Goal: Find specific page/section: Find specific page/section

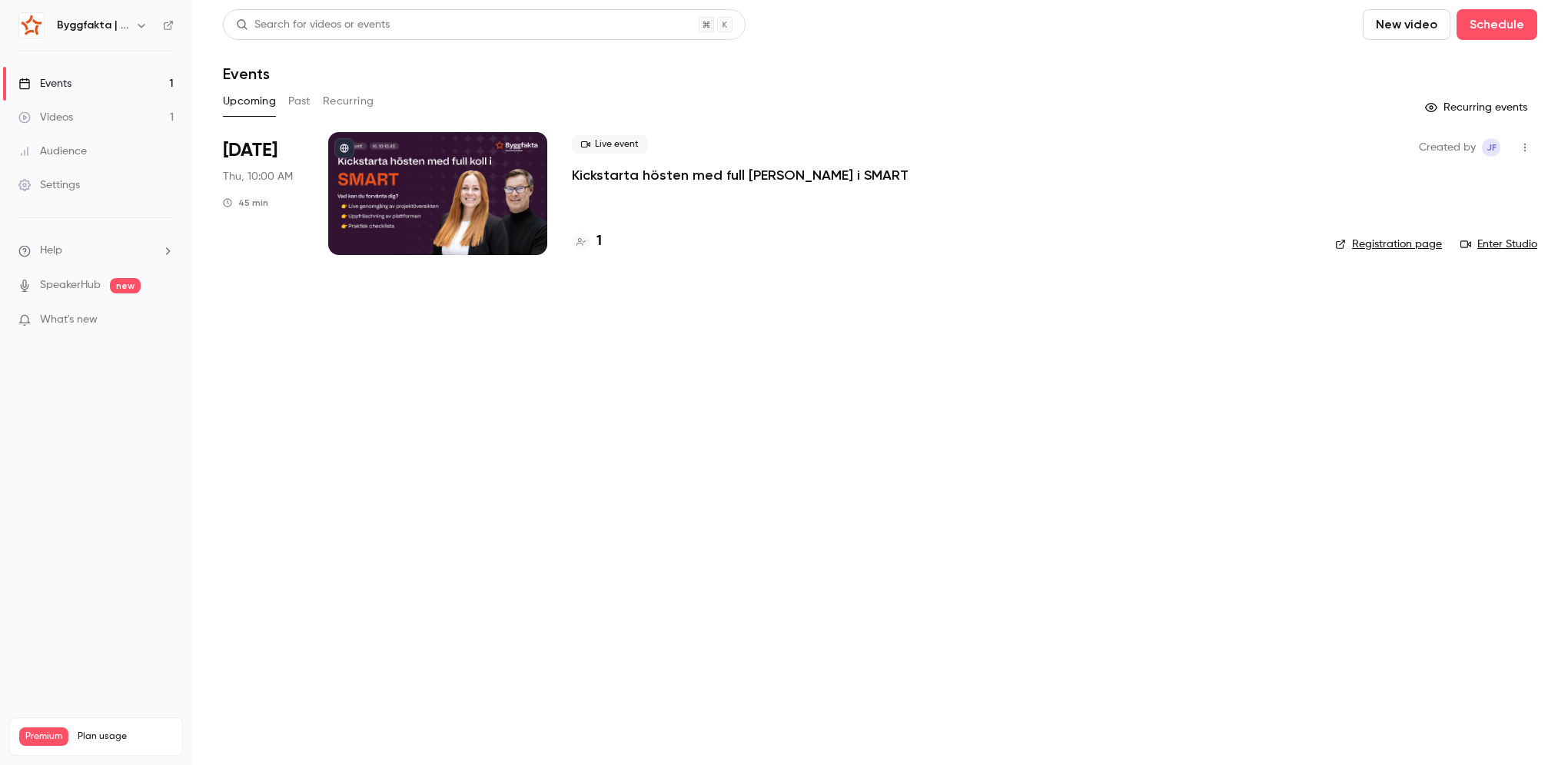
click at [140, 84] on link "Events 1" at bounding box center [96, 84] width 192 height 34
click at [285, 107] on div "Upcoming Past Recurring" at bounding box center [880, 102] width 1314 height 24
click at [297, 104] on button "Past" at bounding box center [298, 102] width 22 height 24
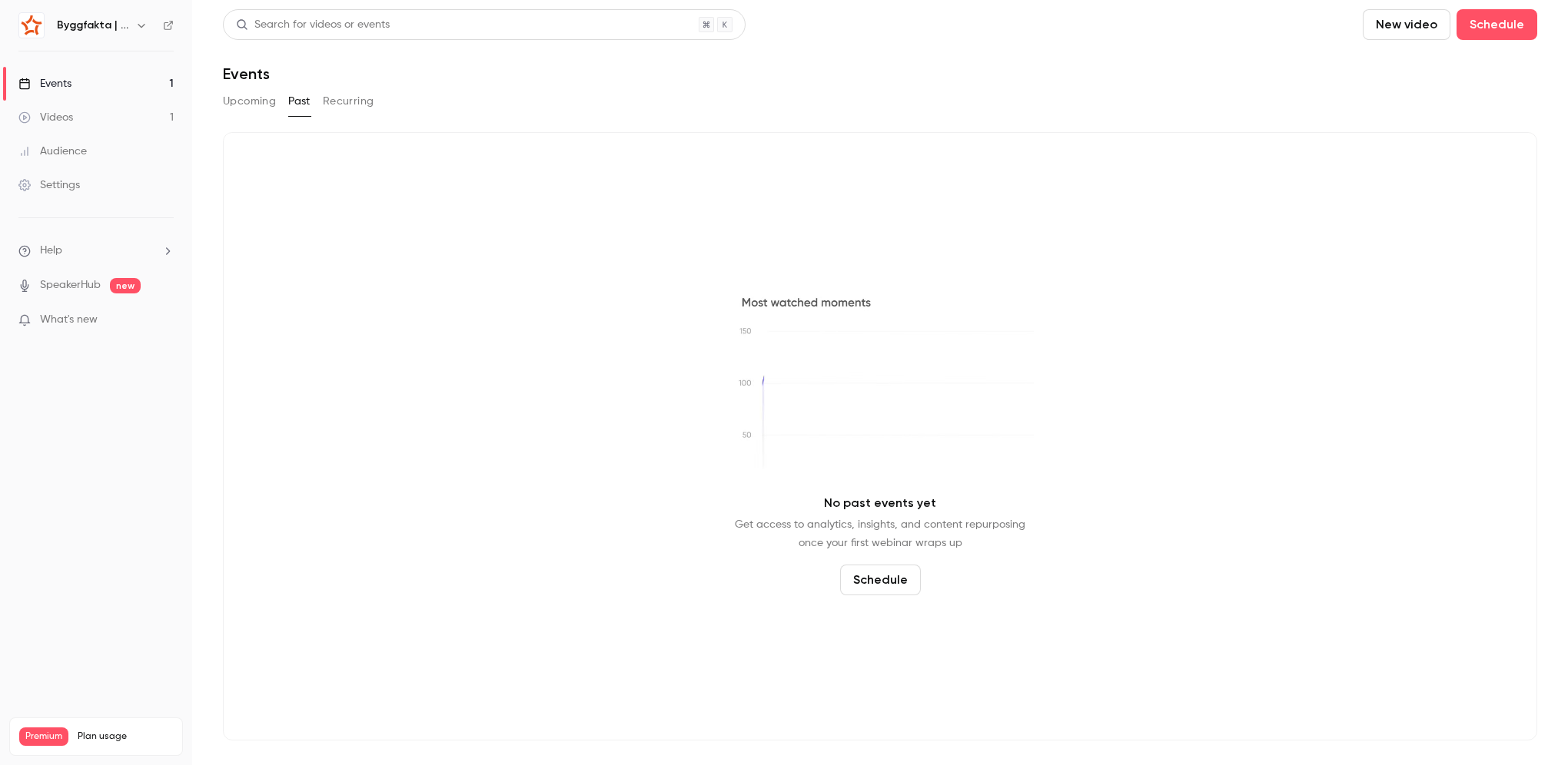
click at [63, 33] on div "Byggfakta | Powered by Hubexo" at bounding box center [103, 25] width 94 height 19
click at [142, 25] on icon "button" at bounding box center [141, 25] width 12 height 12
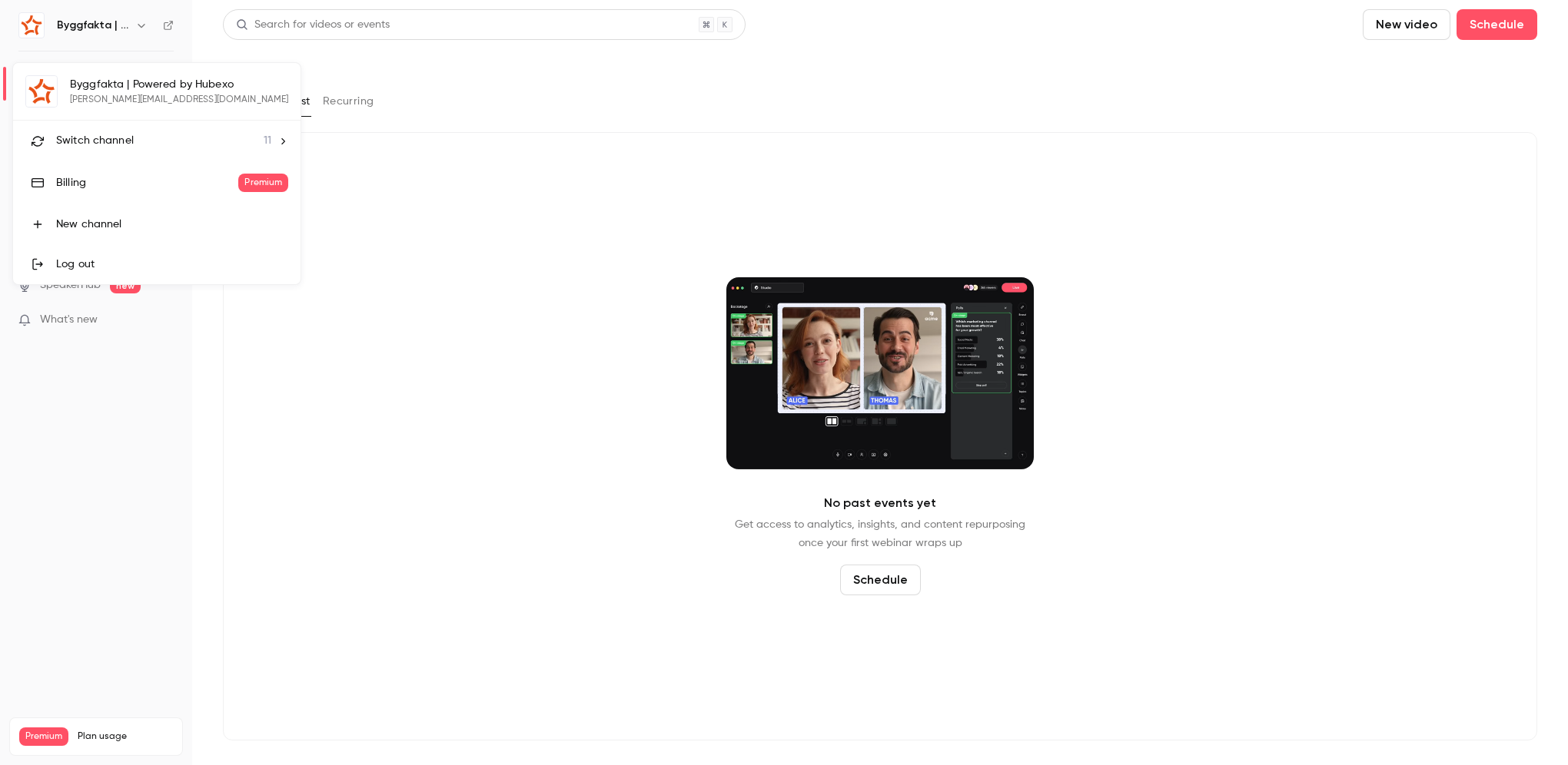
click at [138, 130] on li "Switch channel 11" at bounding box center [156, 141] width 287 height 41
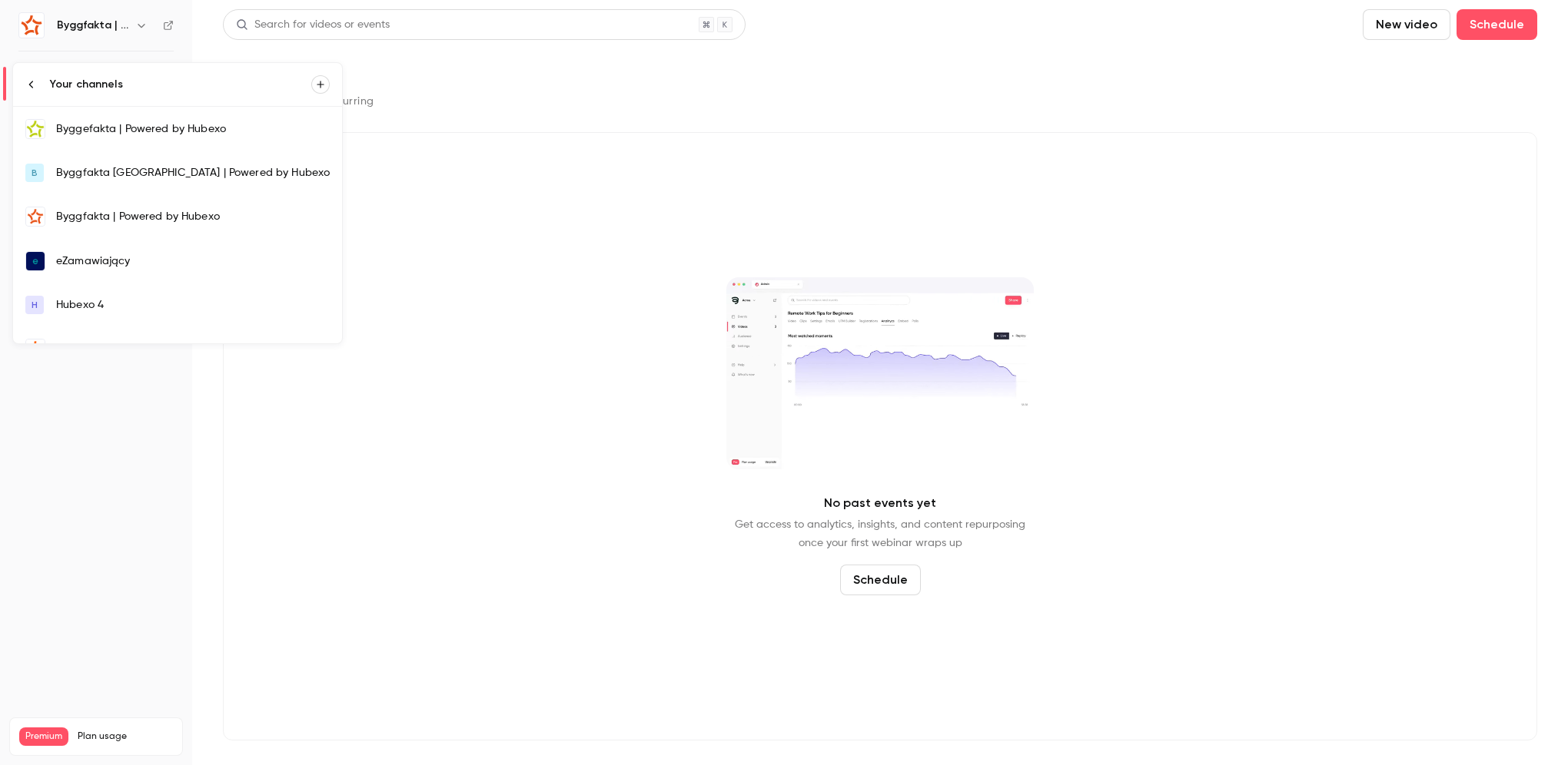
click at [36, 83] on icon at bounding box center [31, 84] width 12 height 12
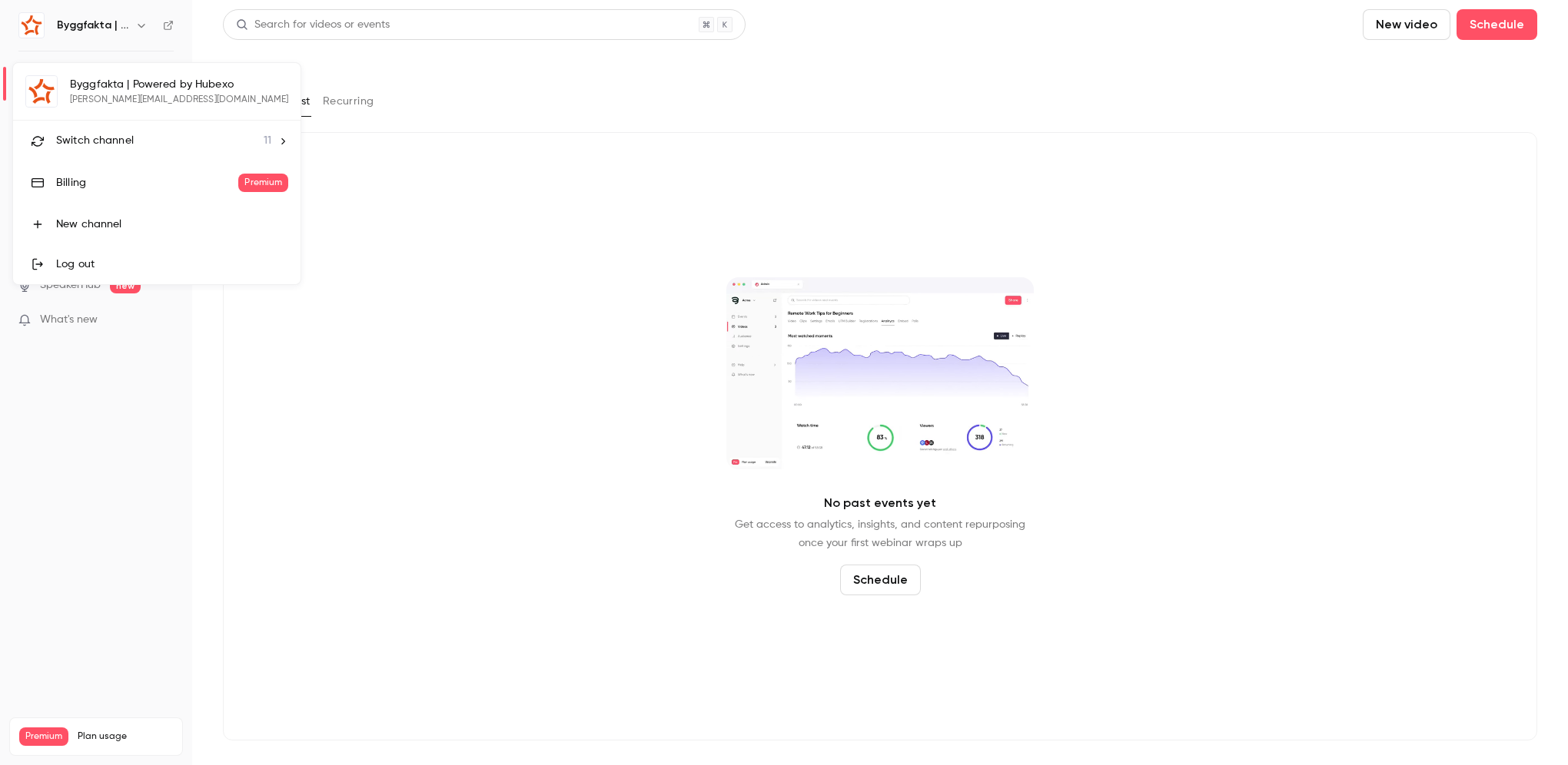
click at [364, 198] on div at bounding box center [784, 382] width 1568 height 765
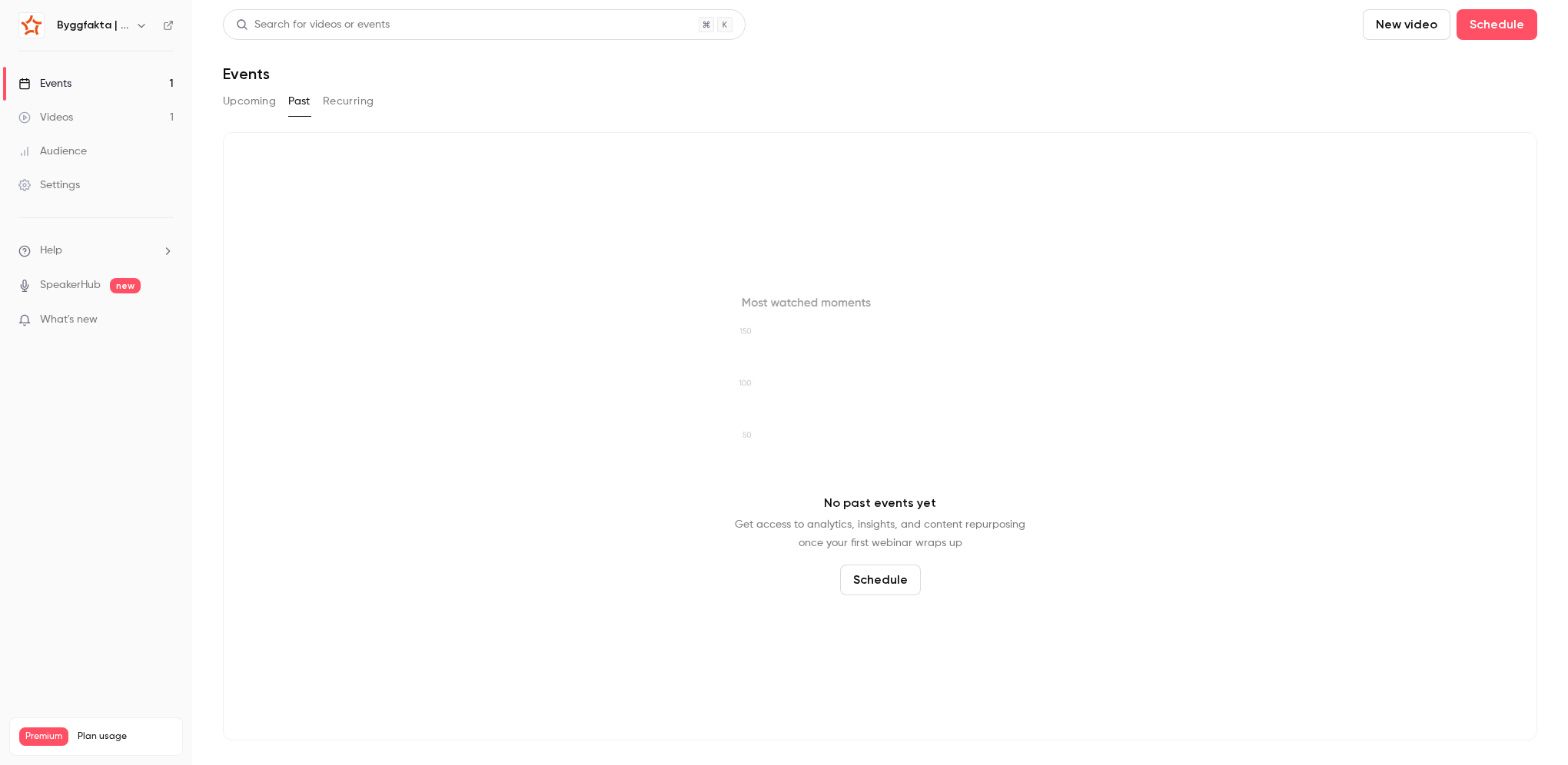
click at [167, 24] on icon at bounding box center [168, 25] width 11 height 11
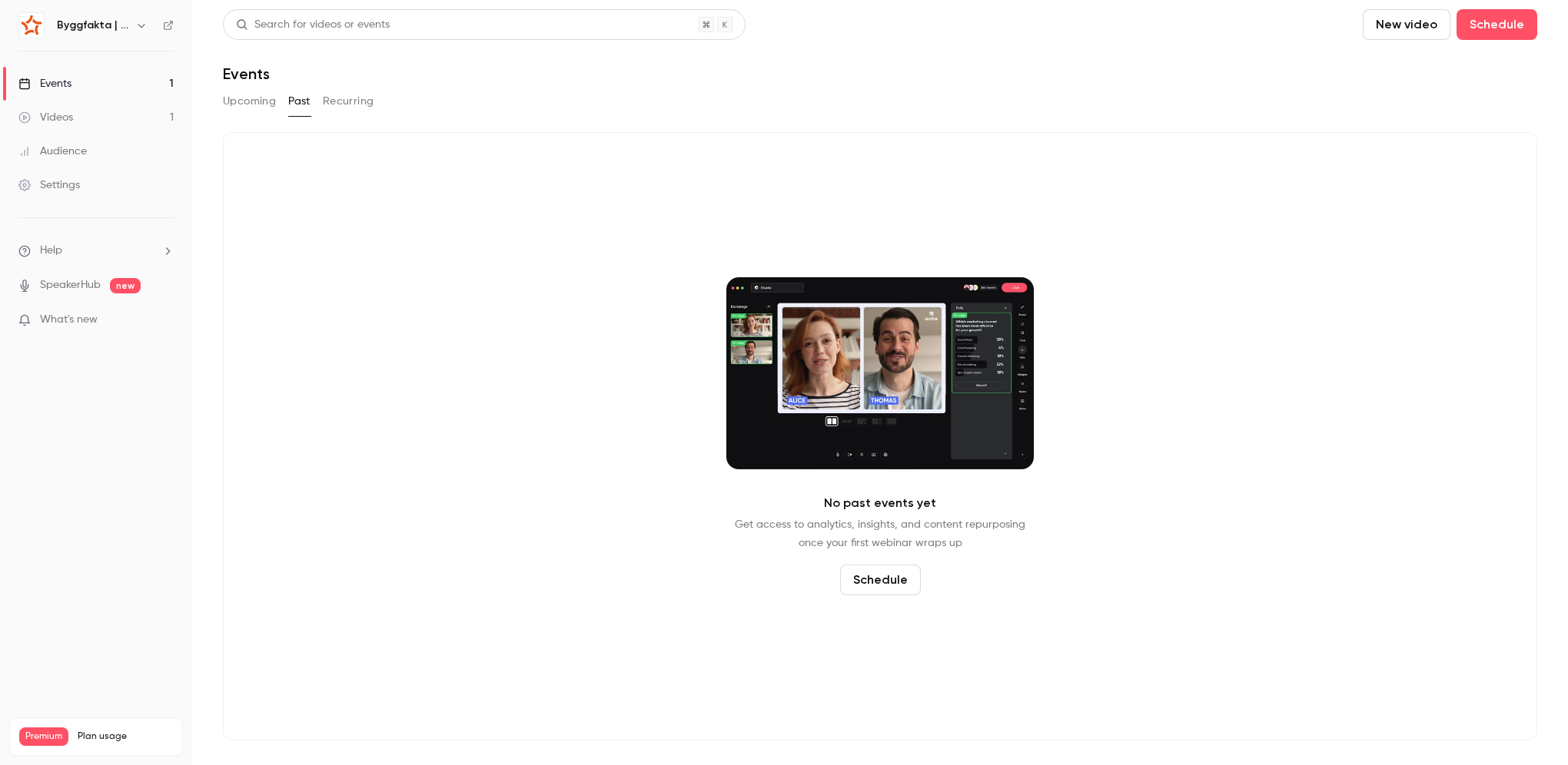
click at [231, 108] on button "Upcoming" at bounding box center [249, 102] width 53 height 24
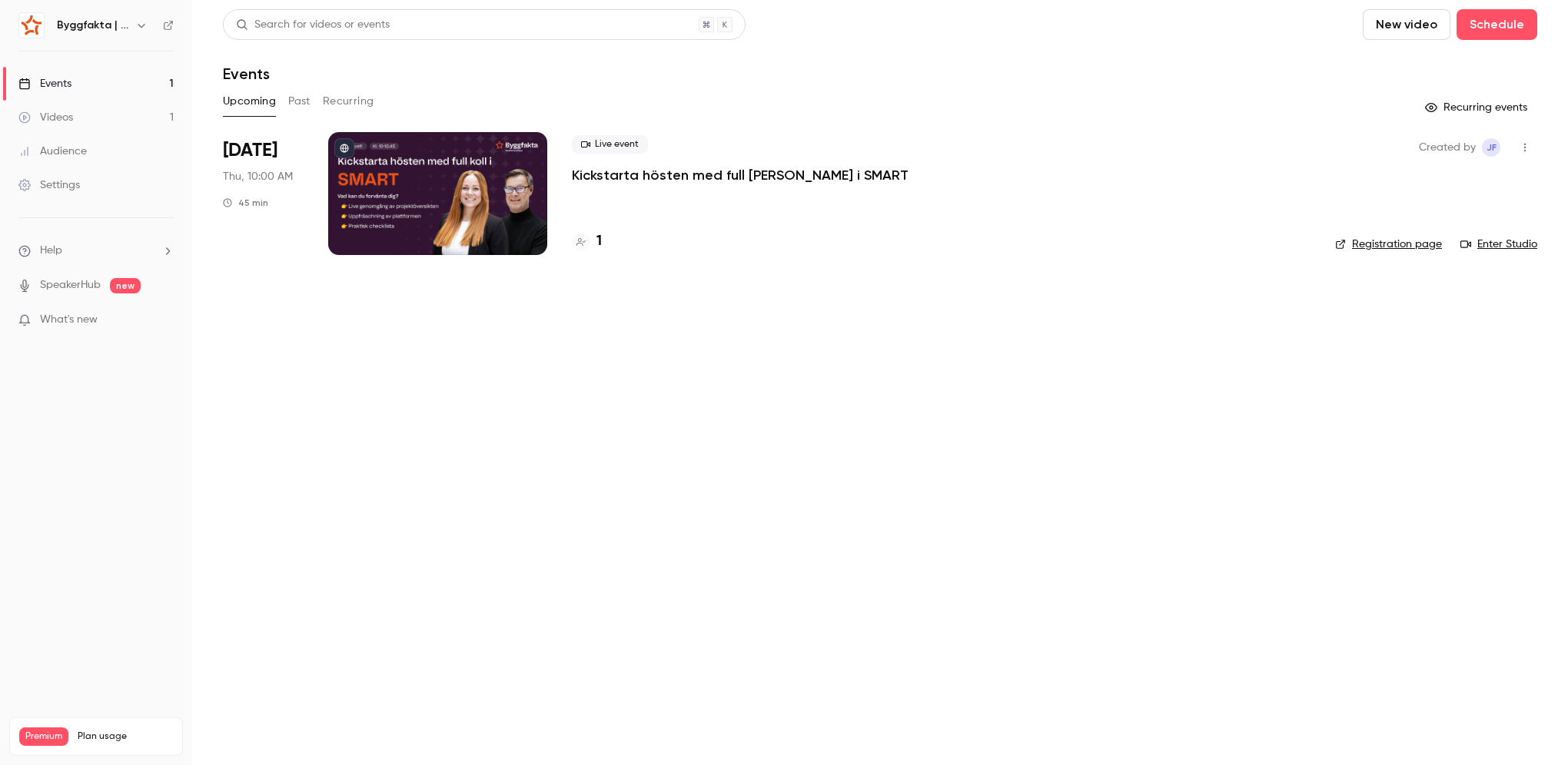
click at [1396, 246] on link "Registration page" at bounding box center [1387, 244] width 107 height 15
